Goal: Information Seeking & Learning: Learn about a topic

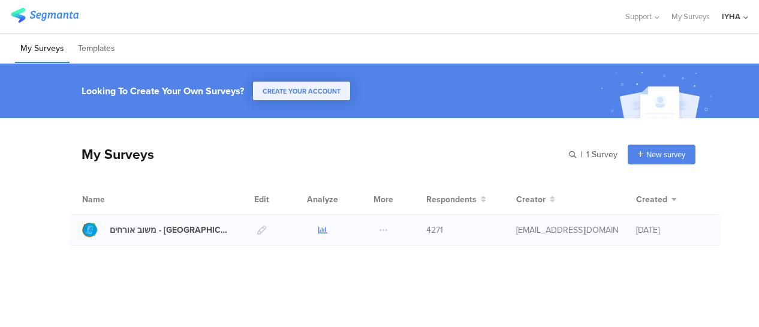
click at [323, 230] on icon at bounding box center [322, 229] width 9 height 9
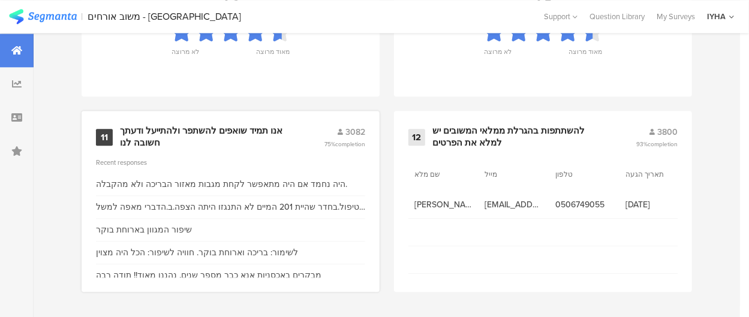
scroll to position [1466, 0]
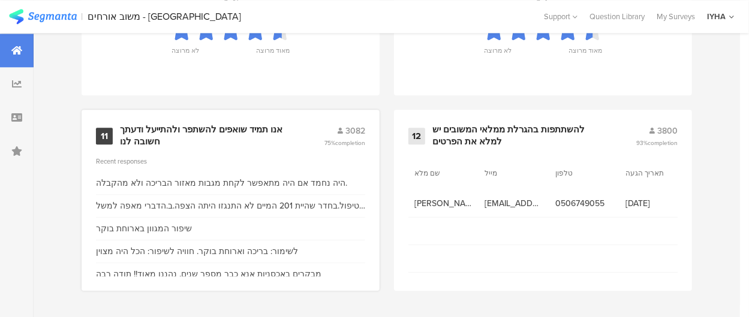
click at [250, 130] on div "אנו תמיד שואפים להשתפר ולהתייעל ודעתך חשובה לנו" at bounding box center [207, 135] width 175 height 23
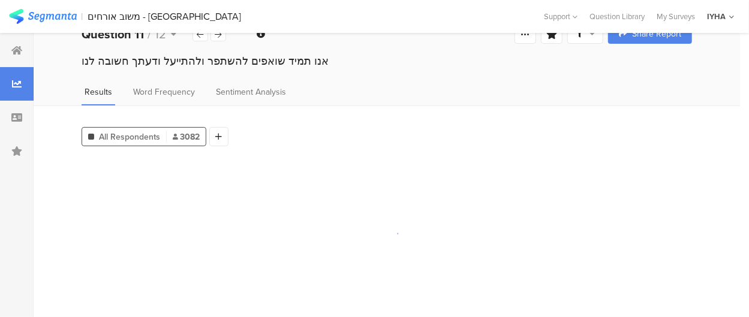
click at [250, 106] on div "Sentiment Analysis" at bounding box center [251, 96] width 76 height 20
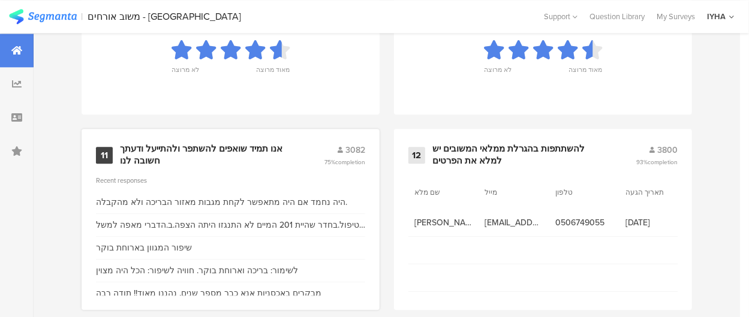
scroll to position [1466, 0]
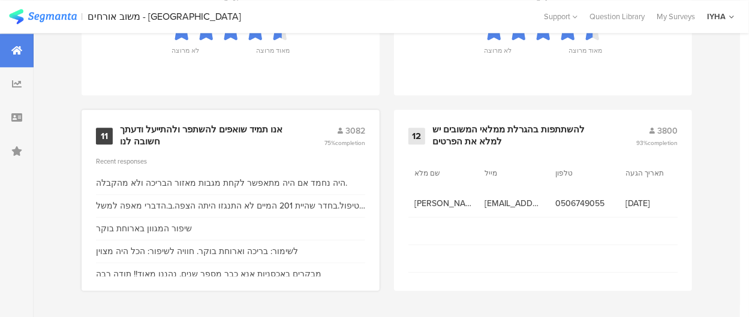
click at [247, 127] on div "אנו תמיד שואפים להשתפר ולהתייעל ודעתך חשובה לנו" at bounding box center [207, 135] width 175 height 23
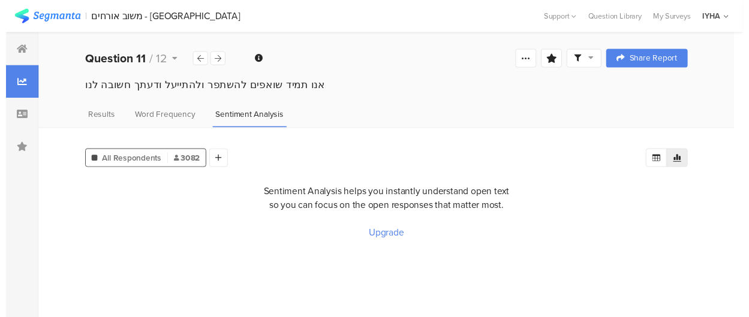
scroll to position [1466, 0]
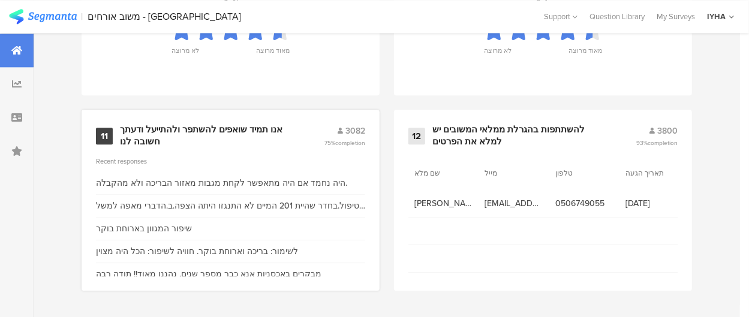
click at [240, 129] on div "אנו תמיד שואפים להשתפר ולהתייעל ודעתך חשובה לנו" at bounding box center [207, 135] width 175 height 23
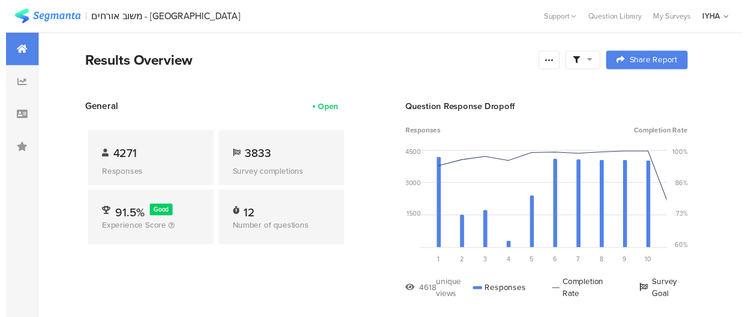
scroll to position [1466, 0]
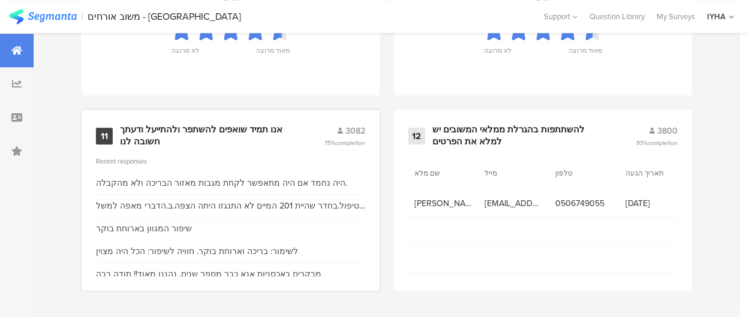
click at [242, 130] on div "אנו תמיד שואפים להשתפר ולהתייעל ודעתך חשובה לנו" at bounding box center [207, 135] width 175 height 23
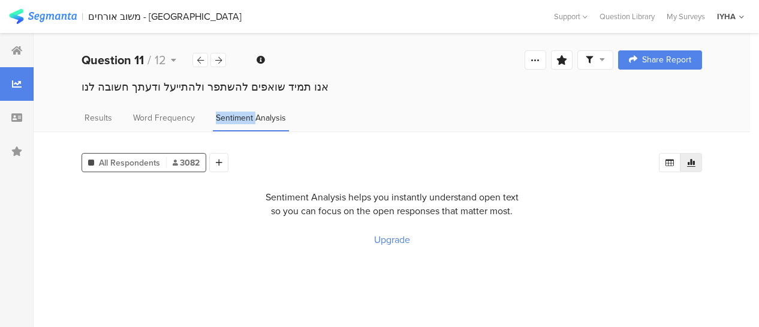
click at [242, 130] on div "Sentiment Analysis" at bounding box center [251, 122] width 76 height 20
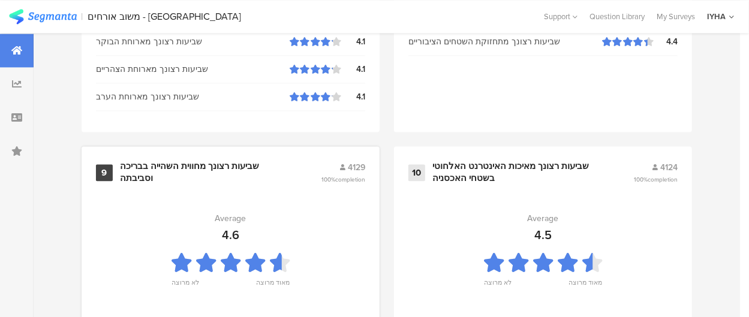
scroll to position [1466, 0]
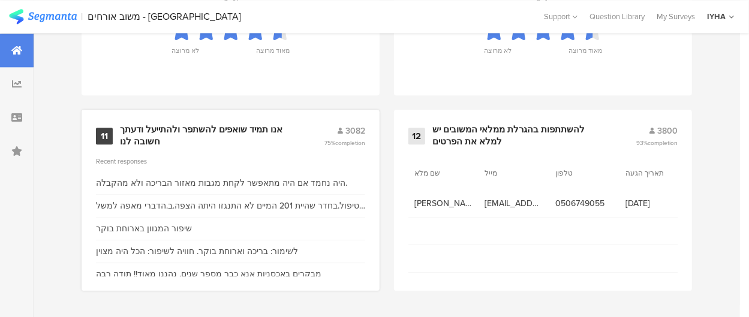
click at [260, 129] on div "אנו תמיד שואפים להשתפר ולהתייעל ודעתך חשובה לנו" at bounding box center [207, 135] width 175 height 23
